Goal: Task Accomplishment & Management: Use online tool/utility

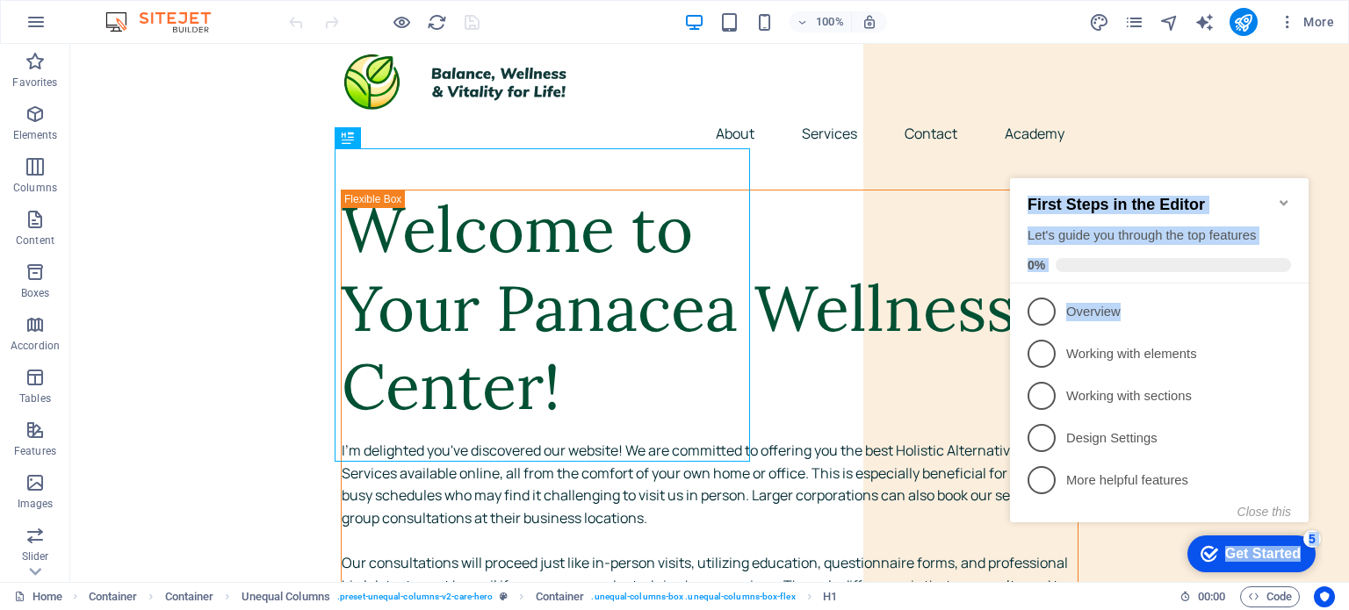
drag, startPoint x: 1003, startPoint y: 152, endPoint x: 1138, endPoint y: 24, distance: 186.4
click html "checkmark Get Started 5 First Steps in the Editor Let's guide you through the t…"
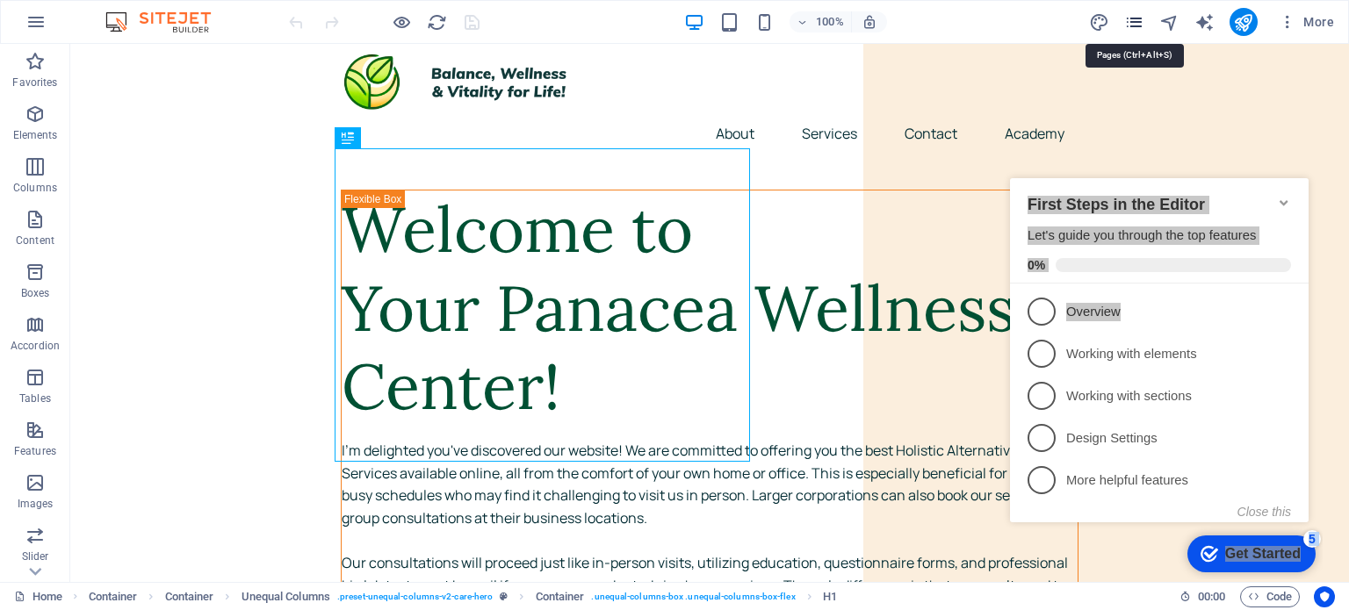
click at [1138, 24] on icon "pages" at bounding box center [1134, 22] width 20 height 20
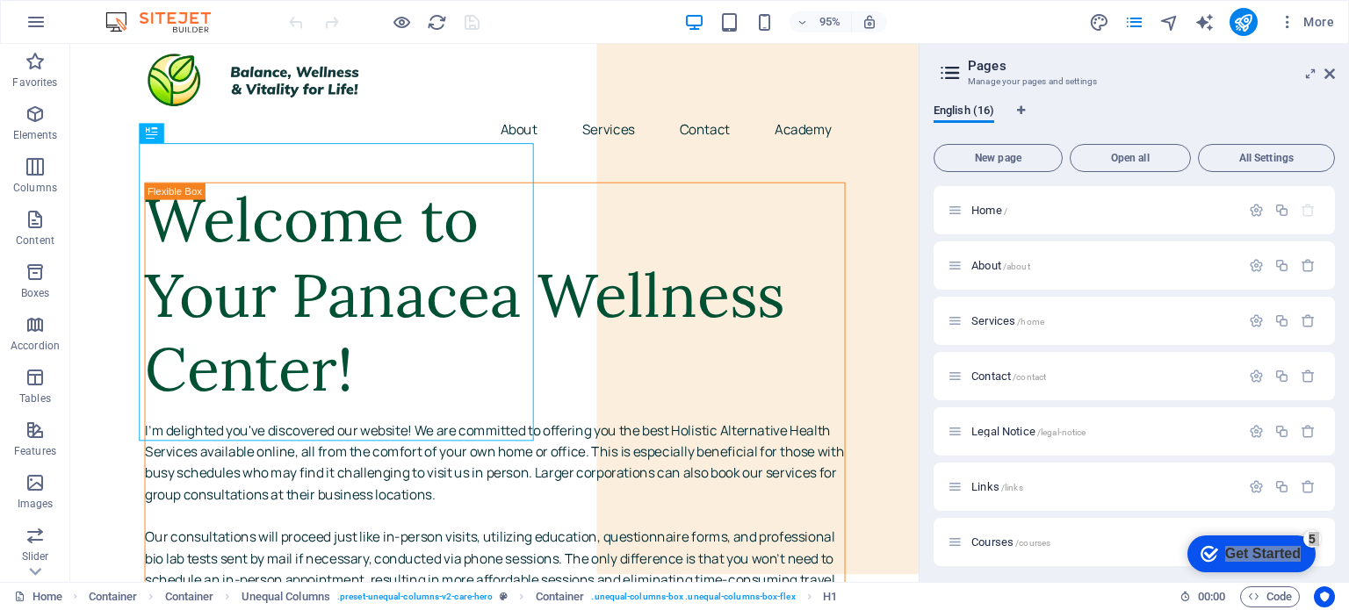
click at [1335, 525] on div "English (16) New page Open all All Settings Home / About /about Services /home …" at bounding box center [1133, 336] width 429 height 493
click at [1334, 371] on div "Home / About /about Services /home Contact /contact Legal Notice /legal-notice …" at bounding box center [1134, 377] width 401 height 382
click at [1002, 429] on span "/tmt" at bounding box center [1007, 430] width 18 height 10
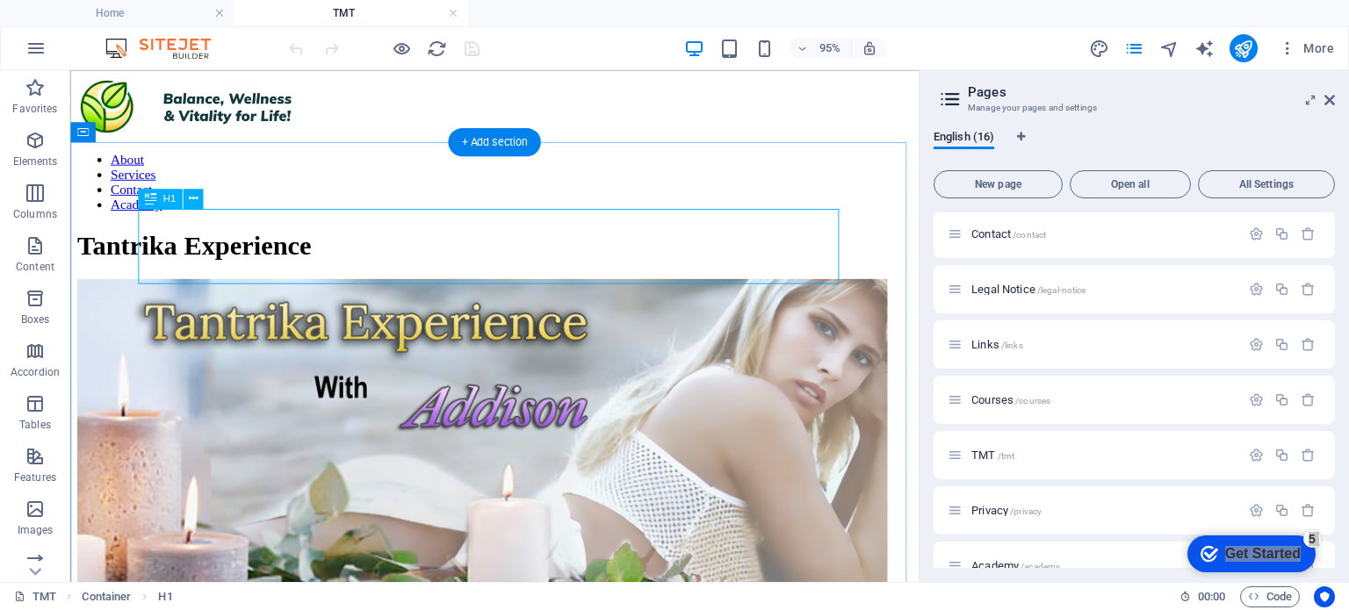
scroll to position [0, 0]
click at [725, 263] on div "Tantrika Experience" at bounding box center [516, 255] width 879 height 32
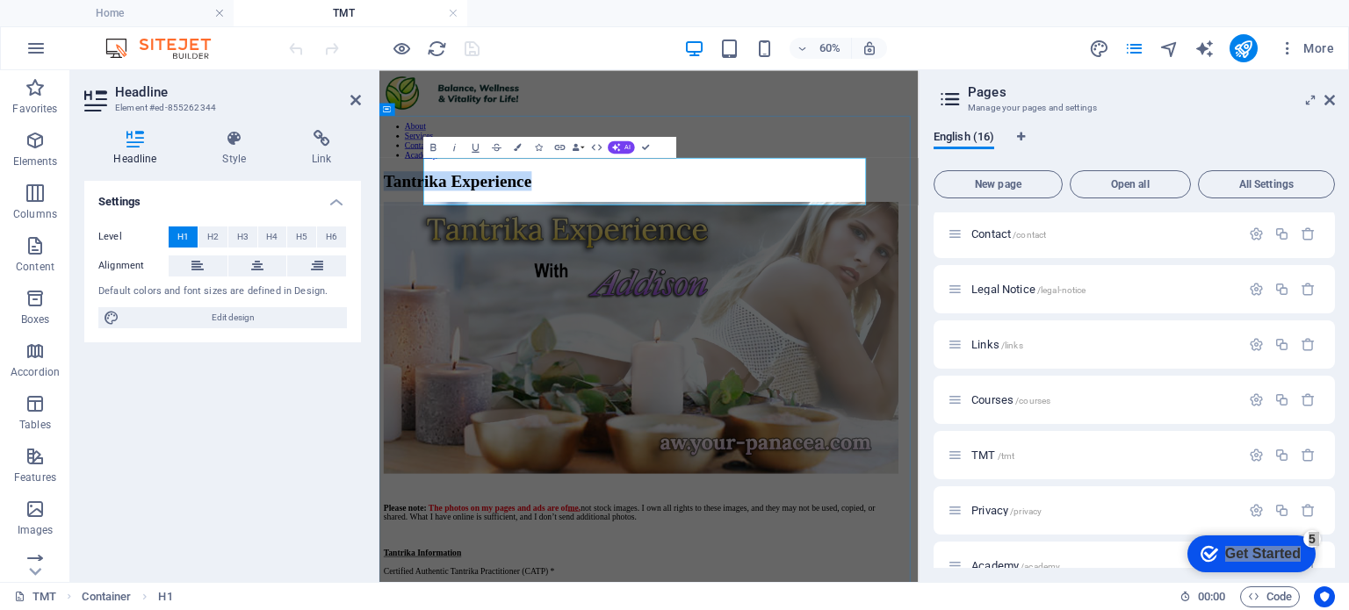
click at [1049, 256] on h1 "Tantrika Experience" at bounding box center [828, 255] width 884 height 32
click at [1328, 102] on icon at bounding box center [1329, 100] width 11 height 14
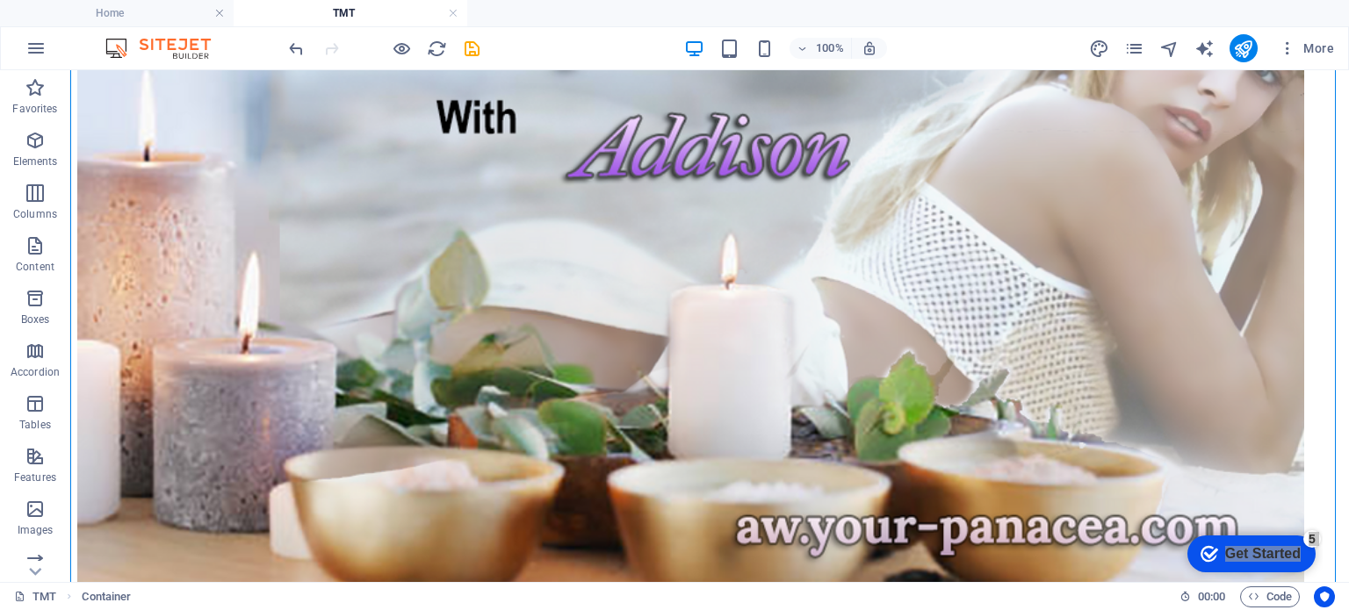
scroll to position [355, 0]
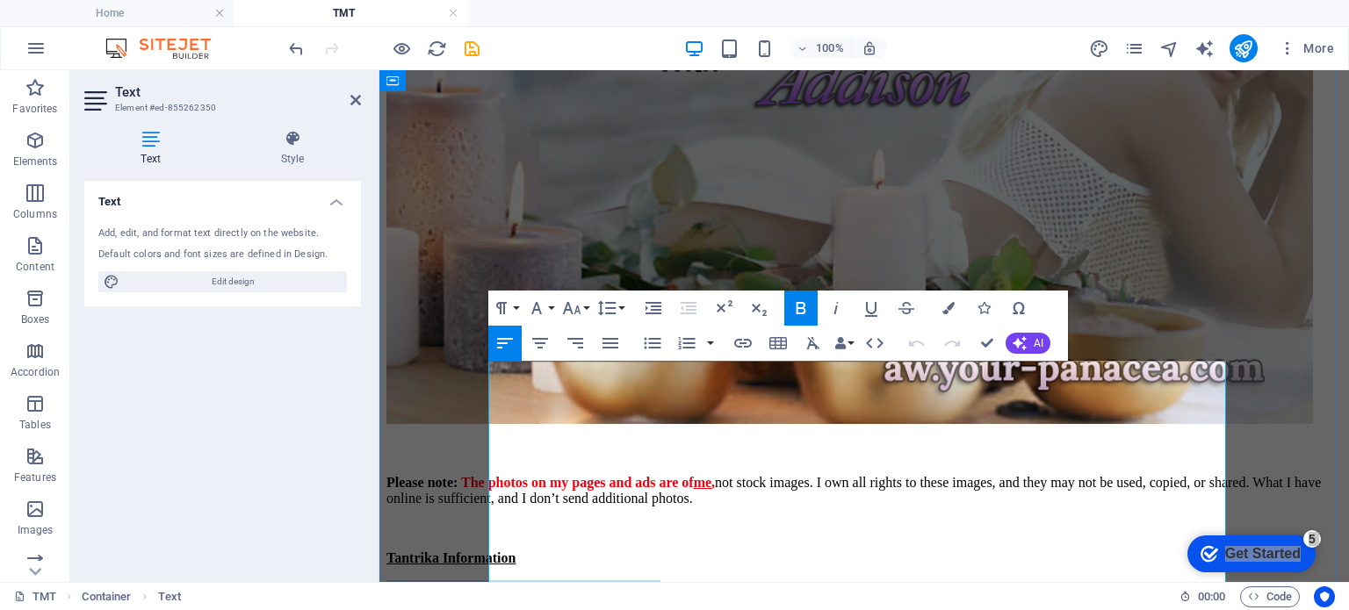
drag, startPoint x: 796, startPoint y: 459, endPoint x: 486, endPoint y: 464, distance: 310.0
click at [486, 464] on div "Tantrika Session Please note: The photos on my pages and ads are of me , not st…" at bounding box center [863, 546] width 955 height 1324
copy p "Certified Authentic Tantrika Practitioner (CATP)"
click at [1244, 46] on icon "publish" at bounding box center [1243, 49] width 20 height 20
